Goal: Entertainment & Leisure: Consume media (video, audio)

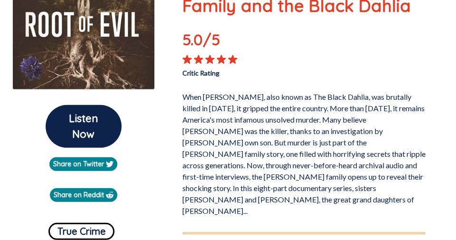
scroll to position [190, 0]
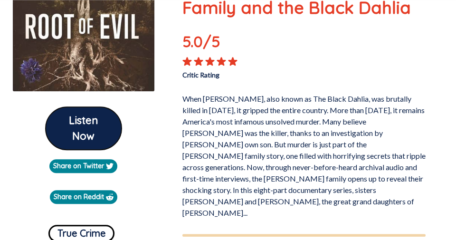
click at [76, 127] on button "Listen Now" at bounding box center [84, 128] width 76 height 43
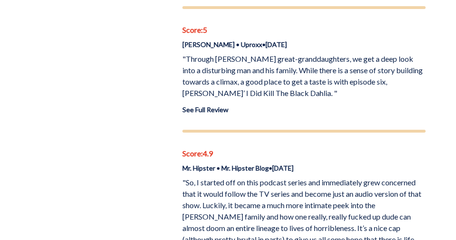
scroll to position [574, 0]
